Goal: Task Accomplishment & Management: Manage account settings

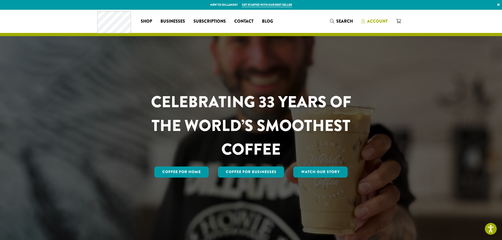
drag, startPoint x: 0, startPoint y: 0, endPoint x: 379, endPoint y: 22, distance: 380.0
click at [379, 22] on span "Account" at bounding box center [377, 21] width 21 height 6
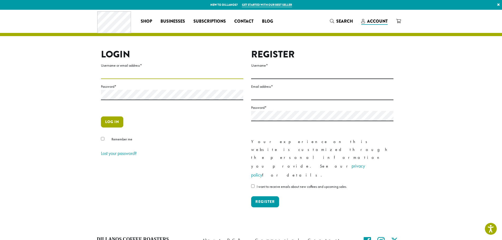
type input "**********"
click at [116, 126] on button "Log in" at bounding box center [112, 121] width 22 height 11
